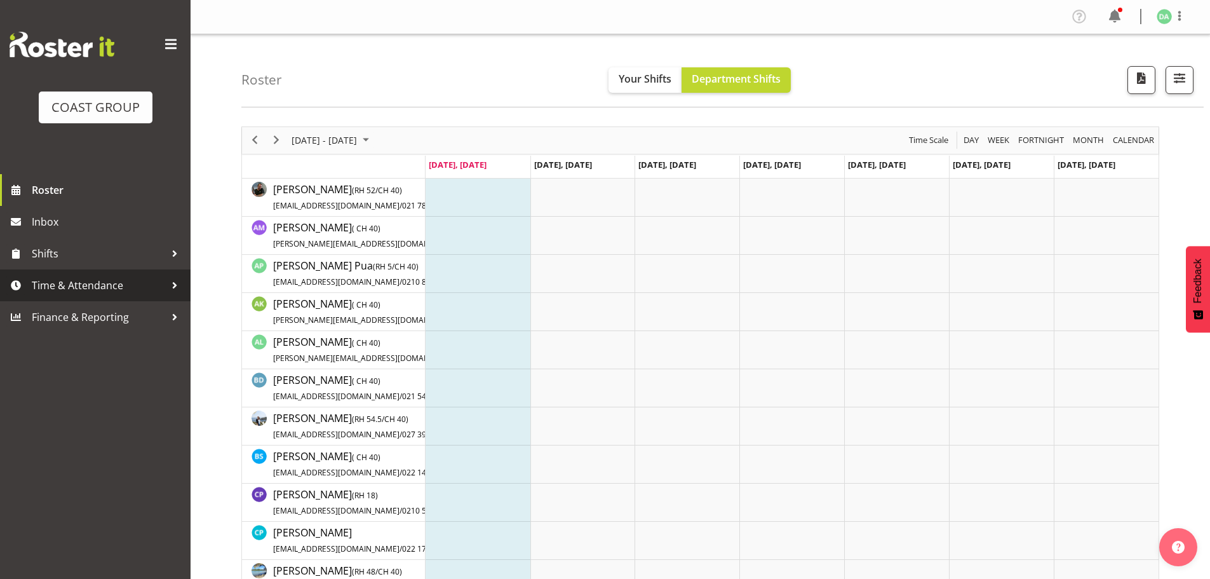
drag, startPoint x: 54, startPoint y: 280, endPoint x: 60, endPoint y: 289, distance: 10.9
click at [54, 280] on span "Time & Attendance" at bounding box center [98, 285] width 133 height 19
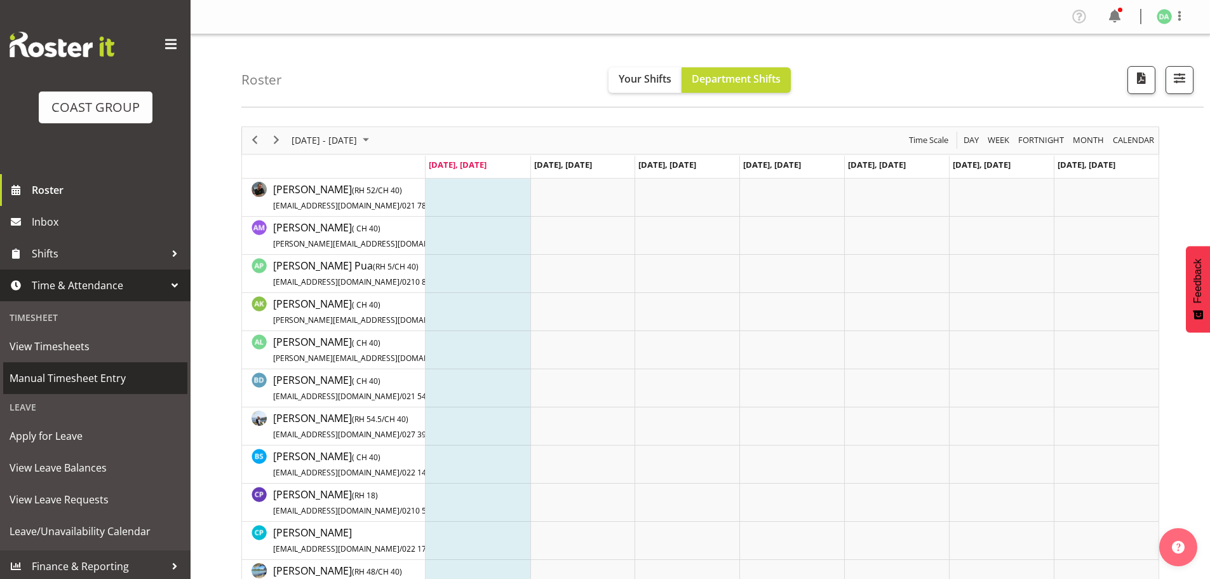
click at [93, 370] on span "Manual Timesheet Entry" at bounding box center [96, 377] width 172 height 19
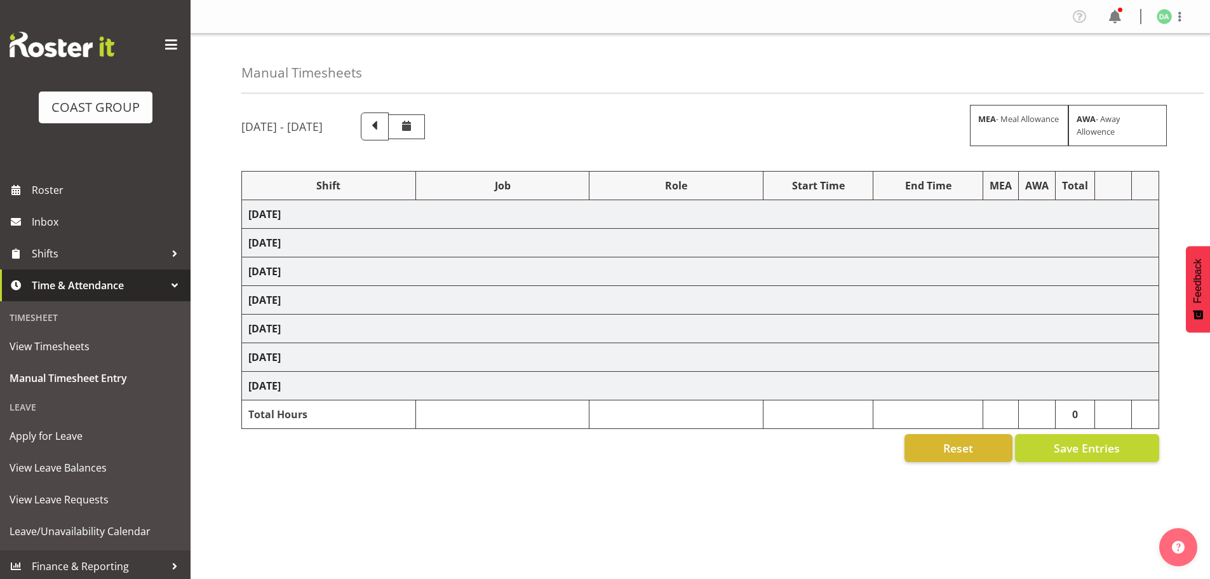
select select "69"
select select "9808"
select select "8664"
select select "9410"
select select "9013"
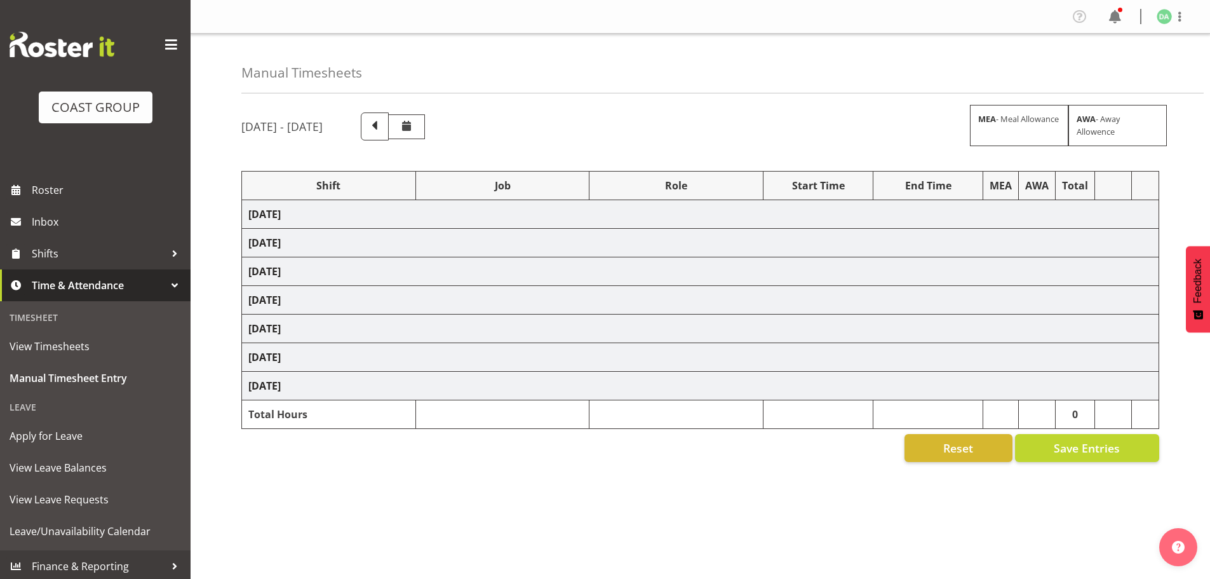
select select "69"
select select "9285"
select select "9141"
select select "69"
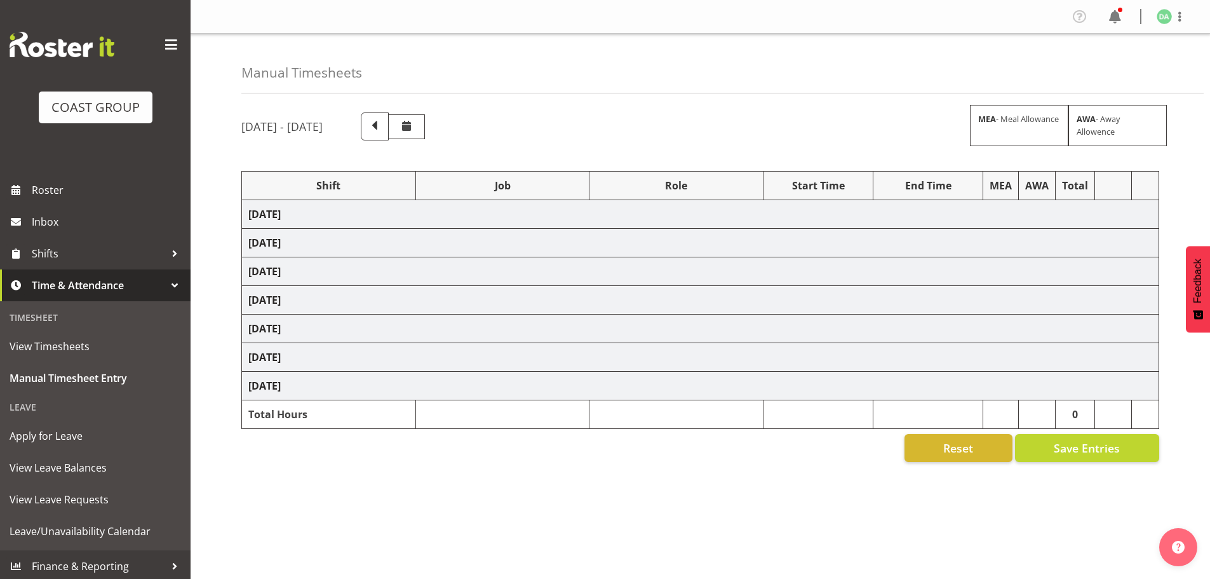
select select "10237"
select select "69"
select select "9410"
select select "8514"
select select "9032"
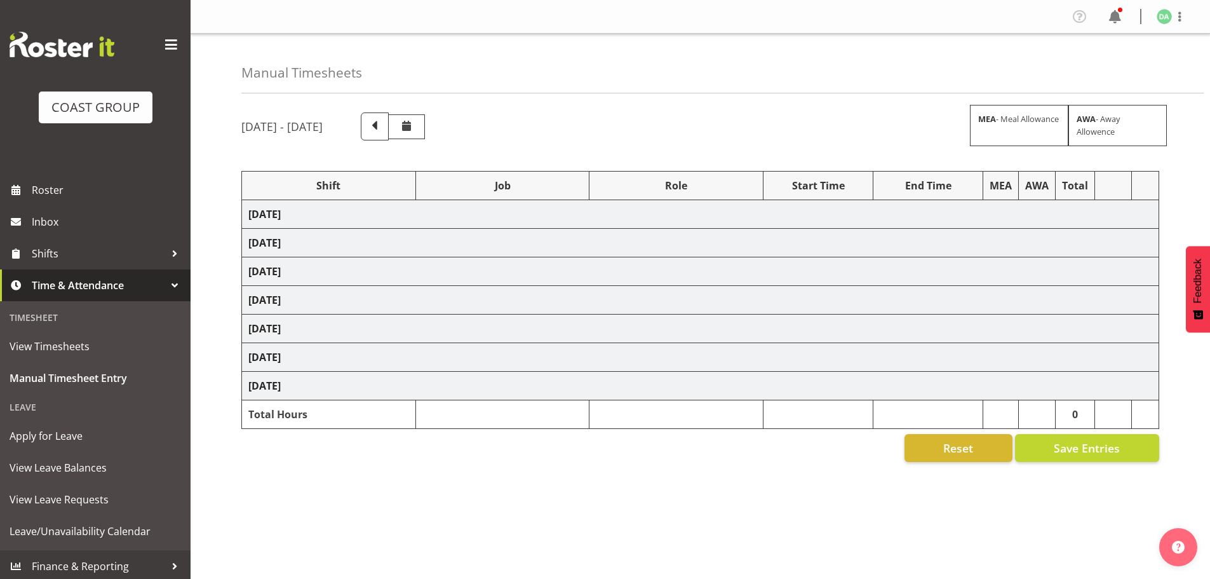
select select "10382"
select select "9410"
select select "69"
